Goal: Task Accomplishment & Management: Manage account settings

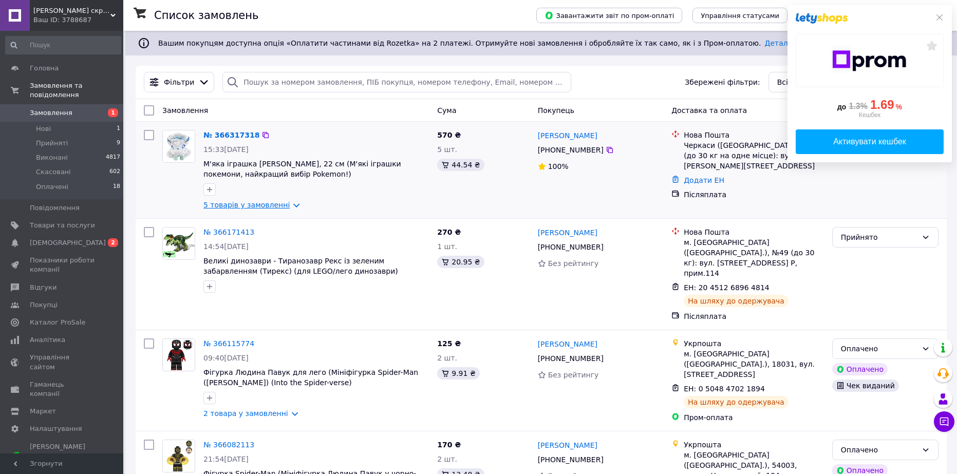
click at [245, 205] on link "5 товарів у замовленні" at bounding box center [246, 205] width 86 height 8
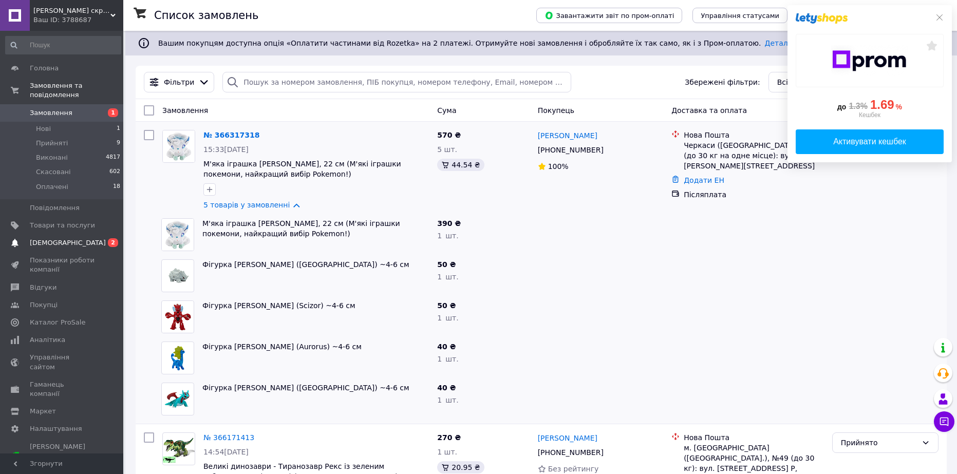
click at [74, 238] on span "[DEMOGRAPHIC_DATA]" at bounding box center [62, 242] width 65 height 9
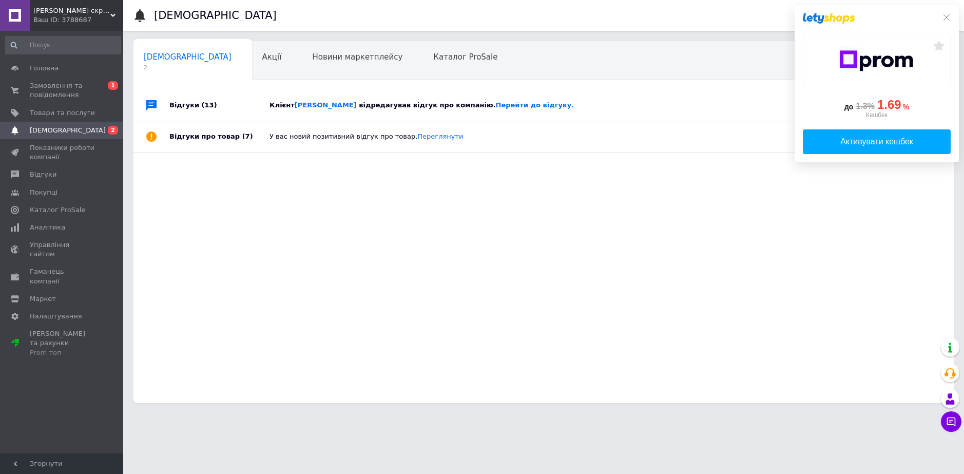
click at [439, 105] on span "відредагував відгук про компанію. Перейти до відгуку." at bounding box center [466, 105] width 215 height 8
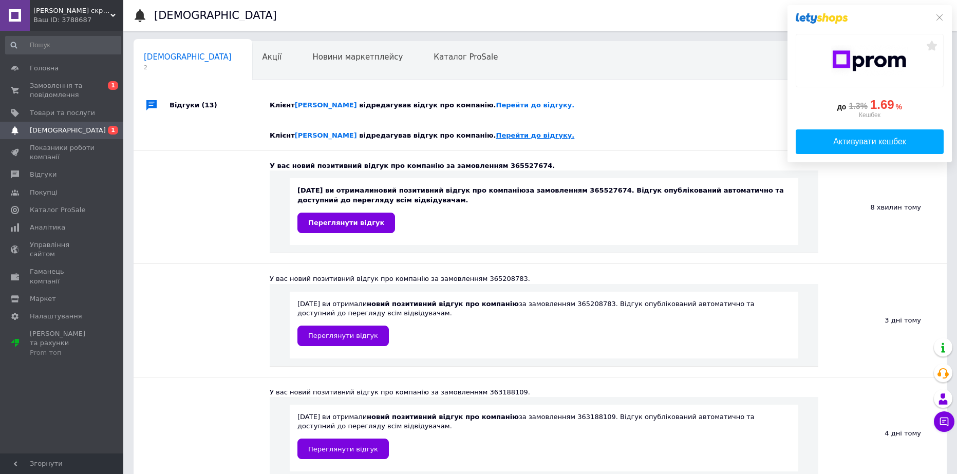
click at [496, 136] on link "Перейти до відгуку." at bounding box center [535, 135] width 79 height 8
click at [58, 66] on span "Головна" at bounding box center [62, 68] width 65 height 9
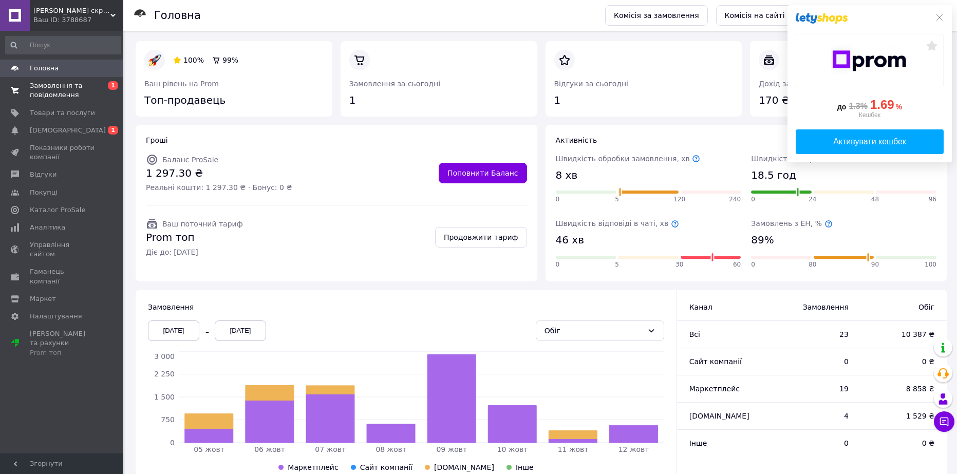
click at [46, 81] on link "Замовлення та повідомлення 0 1" at bounding box center [63, 90] width 126 height 27
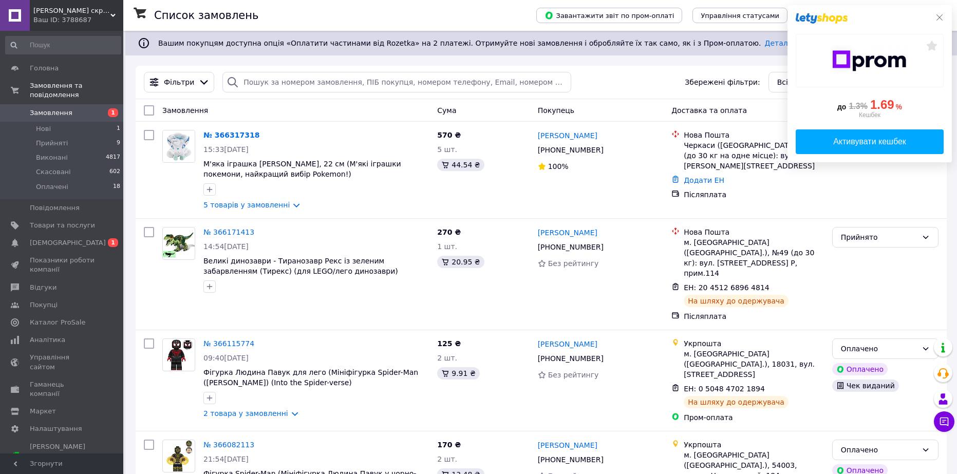
click at [941, 19] on icon at bounding box center [939, 17] width 8 height 8
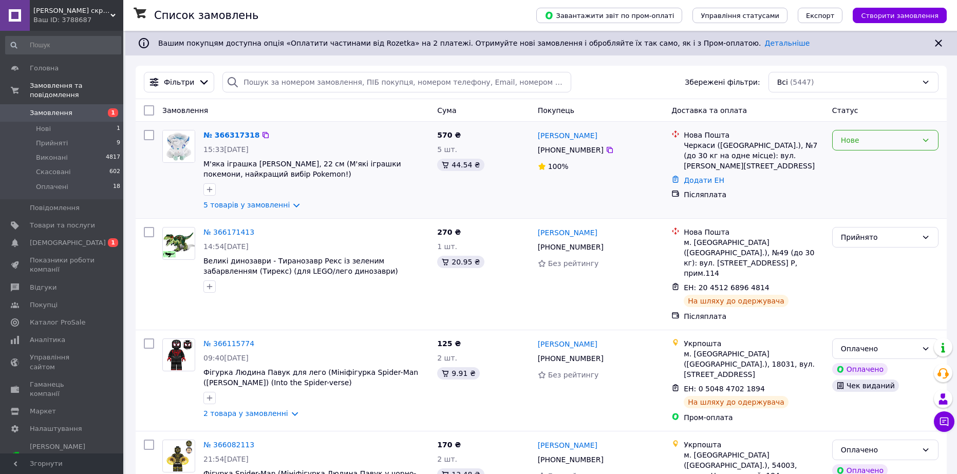
click at [903, 138] on div "Нове" at bounding box center [879, 140] width 77 height 11
click at [883, 159] on li "Прийнято" at bounding box center [884, 163] width 105 height 18
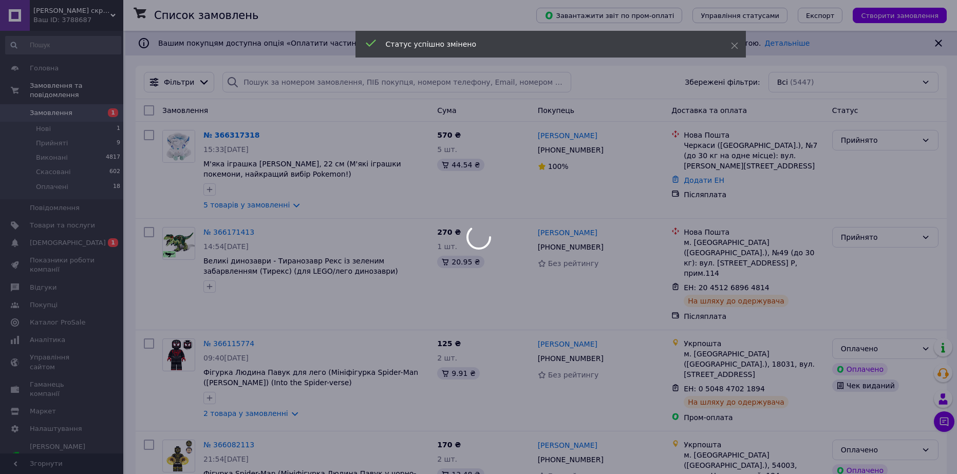
click at [268, 204] on div at bounding box center [478, 237] width 957 height 474
click at [252, 202] on div at bounding box center [478, 237] width 957 height 474
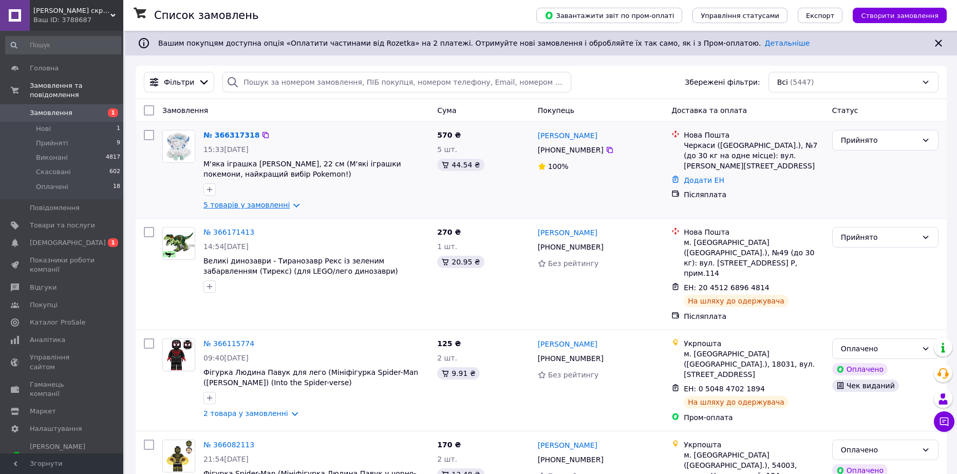
click at [246, 201] on link "5 товарів у замовленні" at bounding box center [246, 205] width 86 height 8
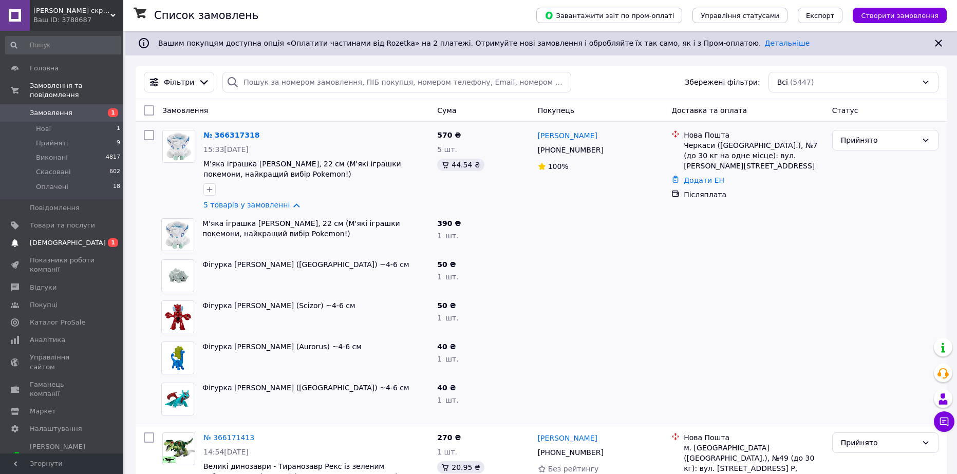
click at [89, 238] on span "[DEMOGRAPHIC_DATA]" at bounding box center [62, 242] width 65 height 9
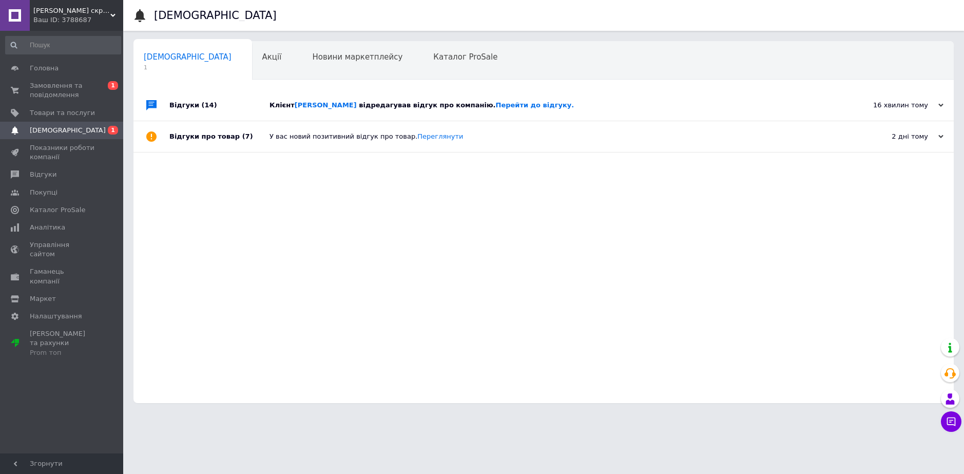
click at [384, 102] on span "відредагував відгук про компанію. Перейти до відгуку." at bounding box center [466, 105] width 215 height 8
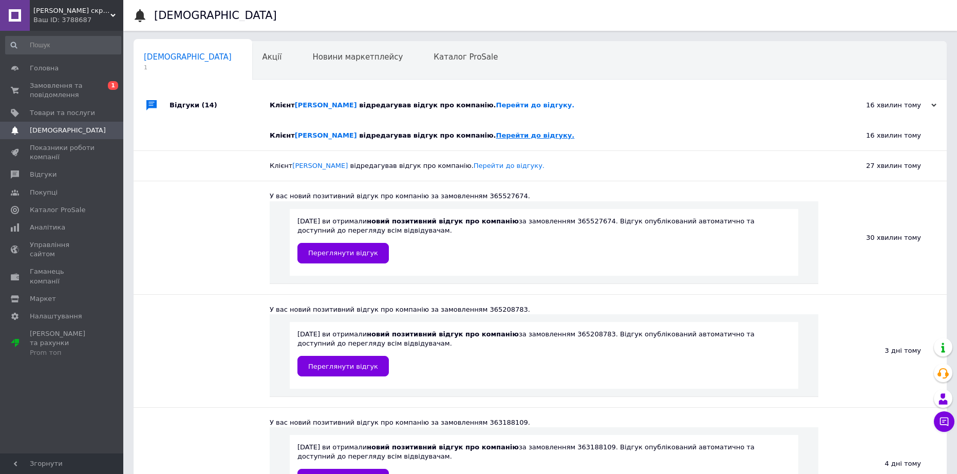
click at [496, 137] on link "Перейти до відгуку." at bounding box center [535, 135] width 79 height 8
click at [51, 82] on span "Замовлення та повідомлення" at bounding box center [62, 90] width 65 height 18
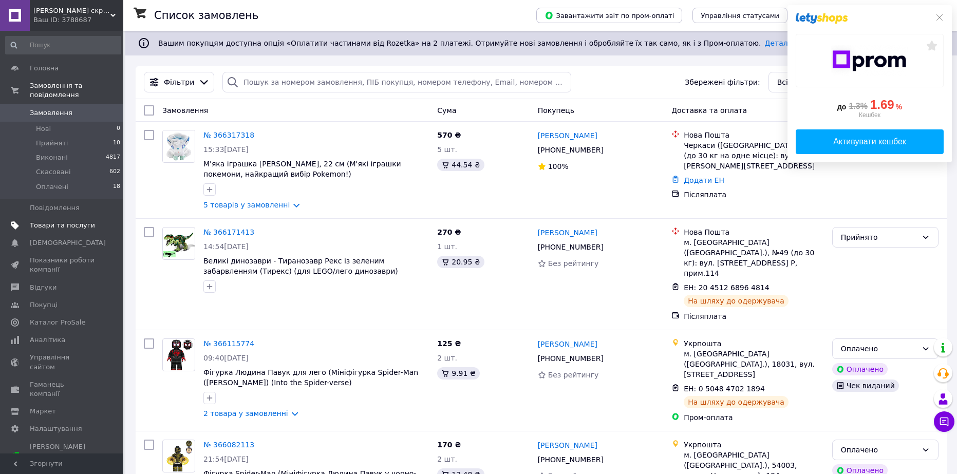
click at [54, 221] on span "Товари та послуги" at bounding box center [62, 225] width 65 height 9
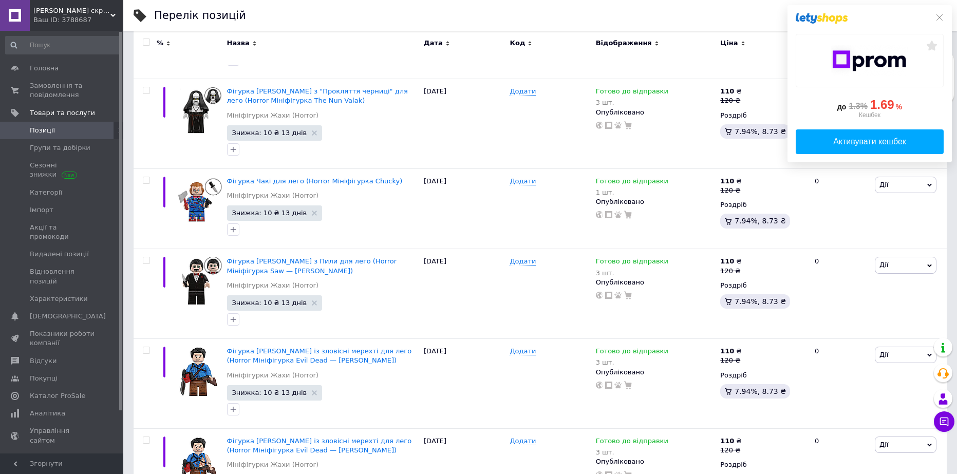
scroll to position [257, 0]
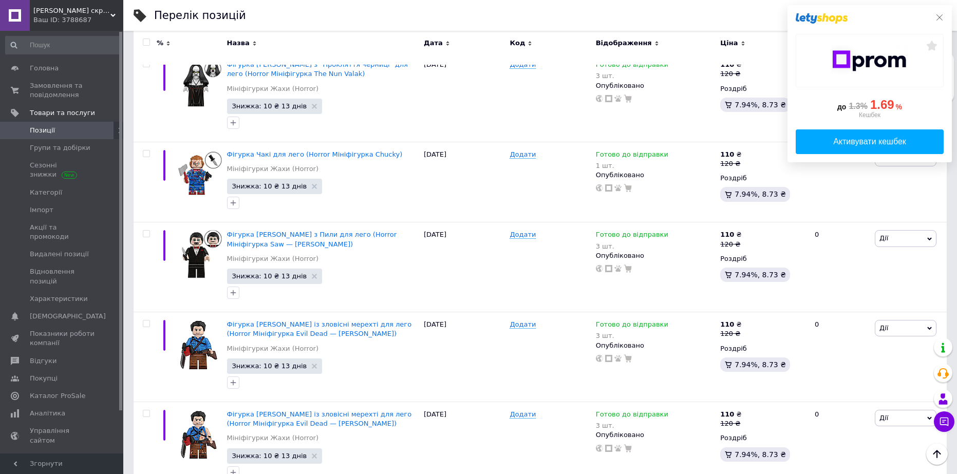
click at [940, 19] on icon at bounding box center [939, 17] width 8 height 8
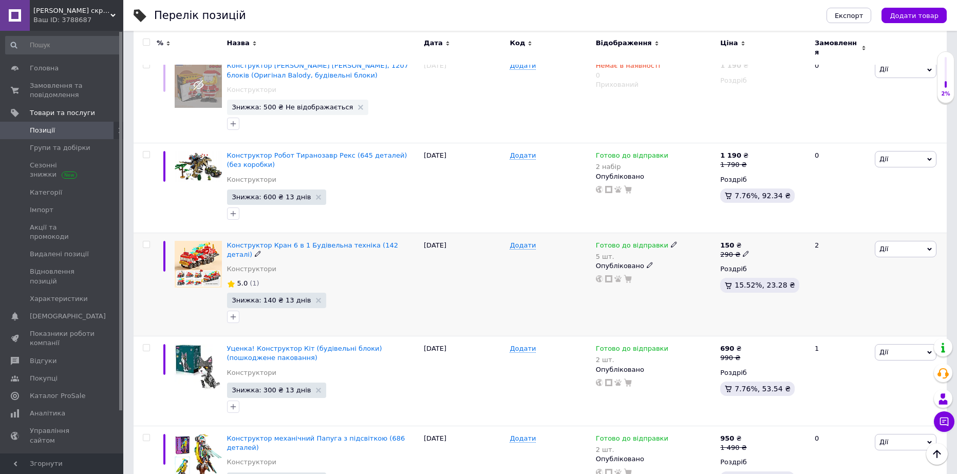
scroll to position [2927, 0]
